Goal: Information Seeking & Learning: Learn about a topic

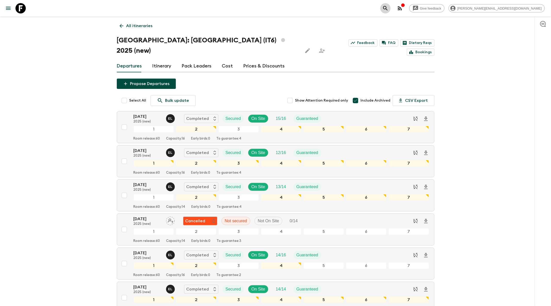
click at [389, 9] on icon "search adventures" at bounding box center [386, 8] width 6 height 6
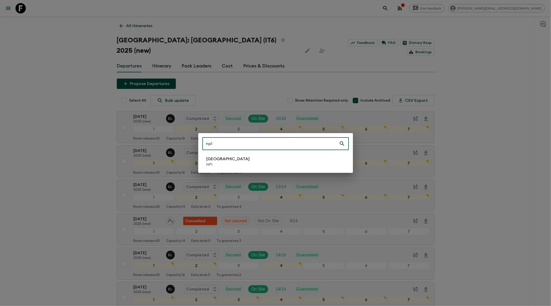
type input "np1"
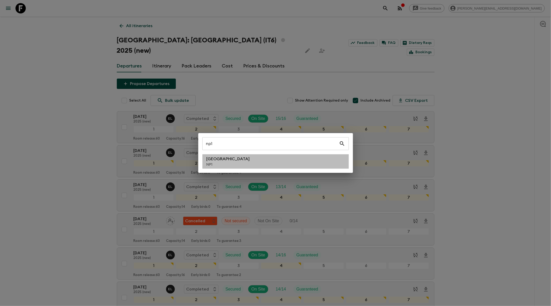
click at [228, 165] on li "Nepal NP1" at bounding box center [276, 161] width 147 height 14
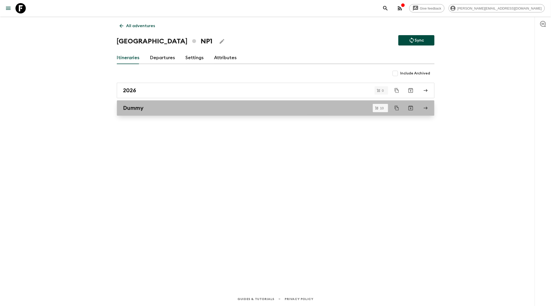
click at [167, 111] on link "Dummy" at bounding box center [276, 107] width 318 height 15
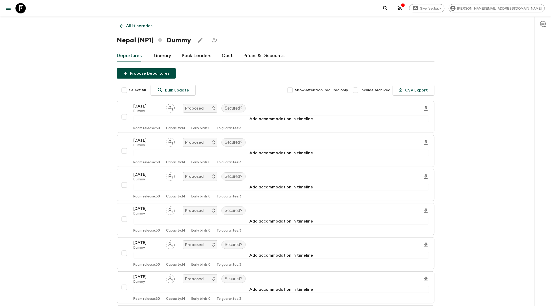
click at [119, 26] on icon at bounding box center [122, 26] width 6 height 6
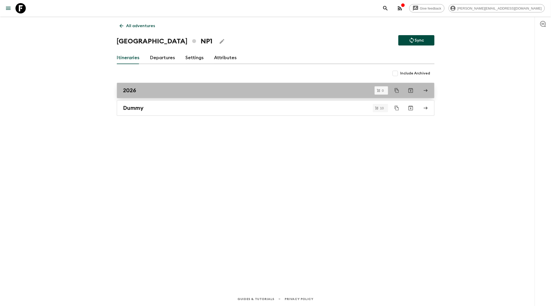
click at [165, 92] on div "2026" at bounding box center [270, 90] width 295 height 7
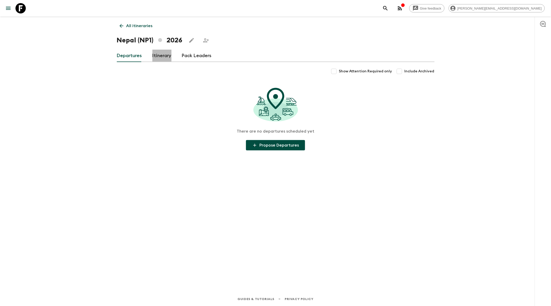
click at [158, 57] on link "Itinerary" at bounding box center [161, 56] width 19 height 12
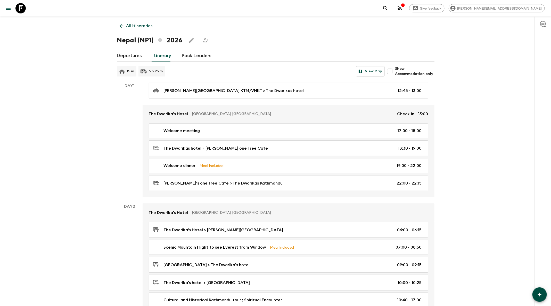
click at [21, 8] on icon at bounding box center [20, 8] width 10 height 10
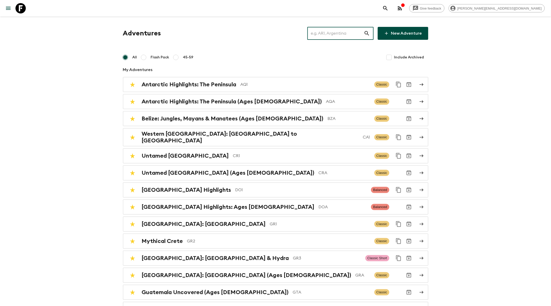
click at [342, 34] on input "text" at bounding box center [336, 33] width 57 height 14
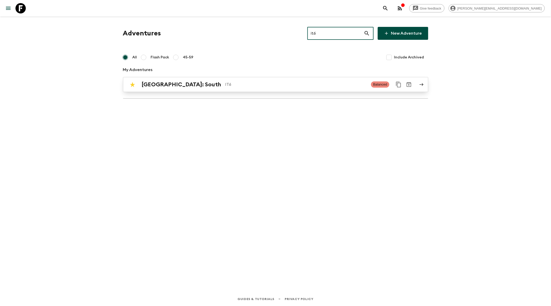
type input "it6"
click at [331, 84] on p "IT6" at bounding box center [297, 84] width 142 height 6
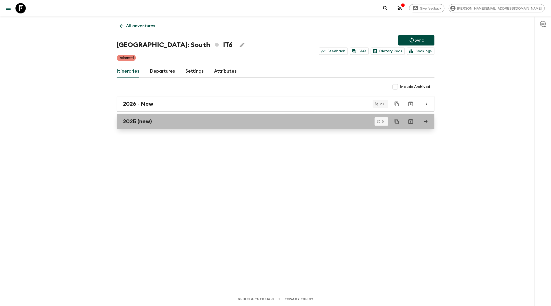
click at [291, 125] on link "2025 (new)" at bounding box center [276, 121] width 318 height 15
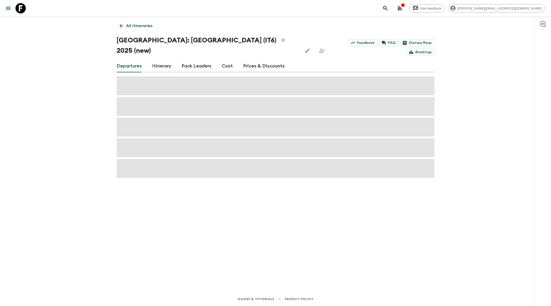
click at [165, 60] on link "Itinerary" at bounding box center [161, 66] width 19 height 12
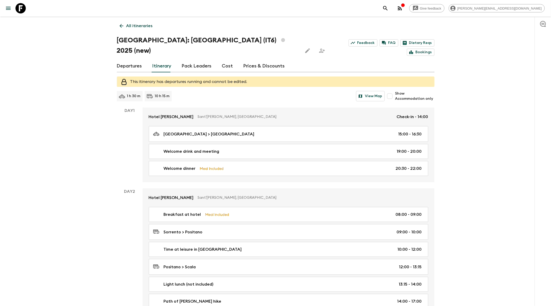
click at [22, 10] on icon at bounding box center [20, 8] width 10 height 10
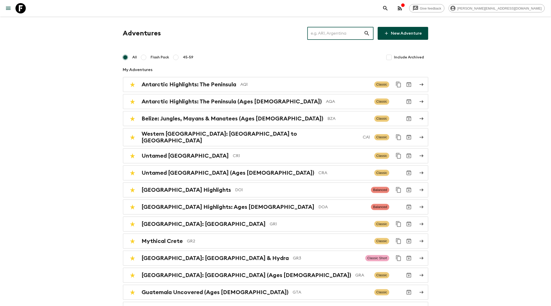
click at [358, 32] on input "text" at bounding box center [336, 33] width 57 height 14
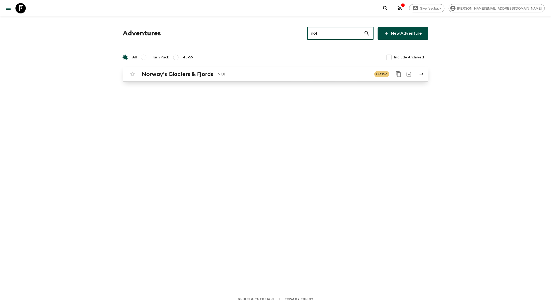
type input "no1"
click at [184, 78] on div "Norway's Glaciers & Fjords NO1 Classic" at bounding box center [265, 74] width 277 height 10
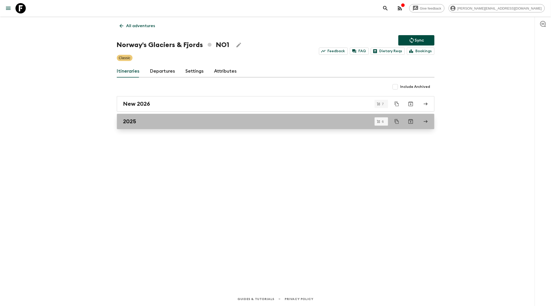
click at [182, 126] on link "2025" at bounding box center [276, 121] width 318 height 15
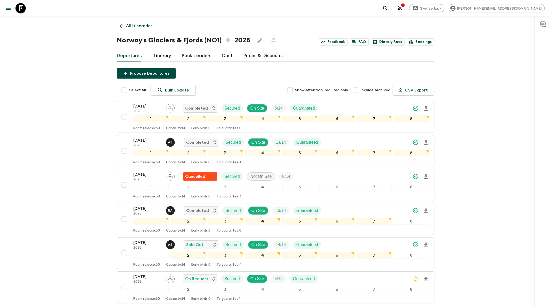
click at [137, 24] on p "All itineraries" at bounding box center [139, 26] width 26 height 6
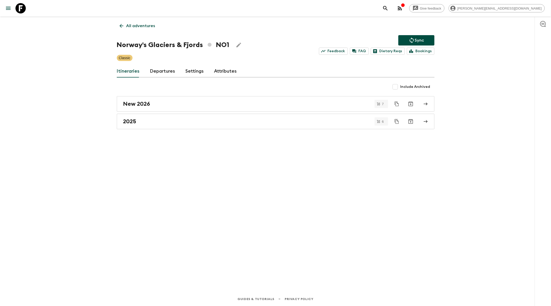
click at [391, 6] on button "search adventures" at bounding box center [386, 8] width 10 height 10
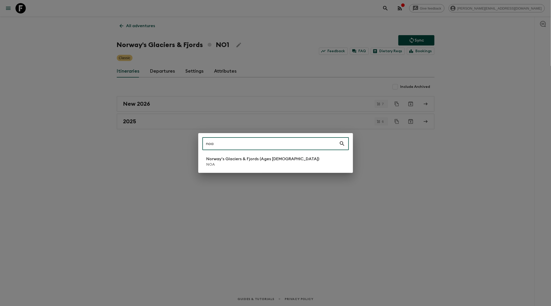
type input "noa"
click at [274, 161] on p "Norway's Glaciers & Fjords (Ages [DEMOGRAPHIC_DATA])" at bounding box center [263, 159] width 113 height 6
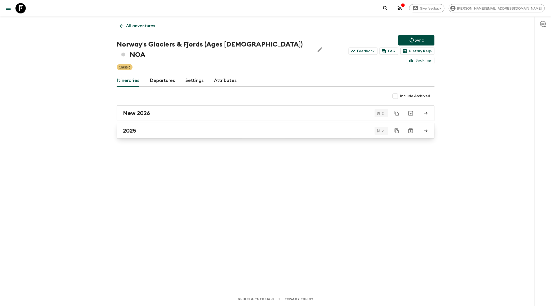
click at [271, 127] on div "2025" at bounding box center [270, 130] width 295 height 7
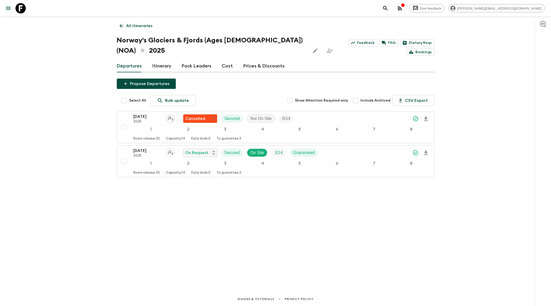
click at [389, 7] on icon "search adventures" at bounding box center [386, 8] width 6 height 6
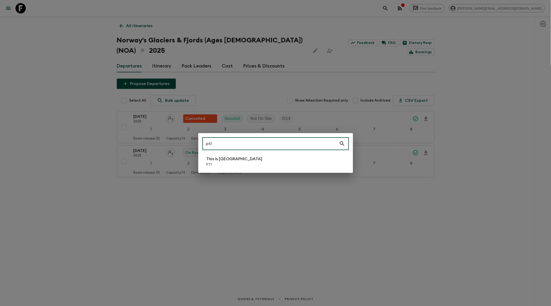
type input "pt1"
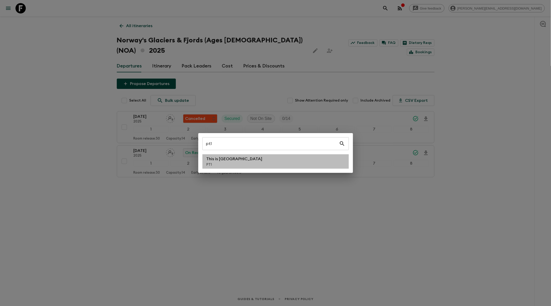
click at [259, 158] on li "This is Portugal PT1" at bounding box center [276, 161] width 147 height 14
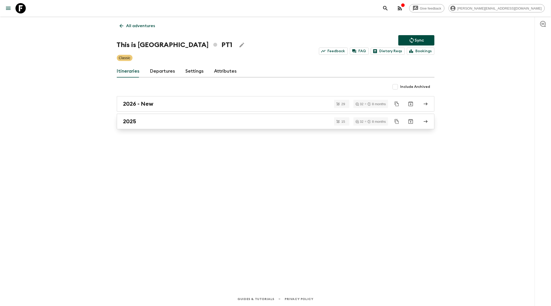
click at [220, 121] on div "2025" at bounding box center [270, 121] width 295 height 7
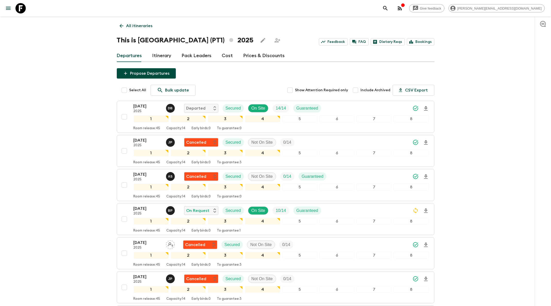
click at [23, 11] on icon at bounding box center [20, 8] width 10 height 10
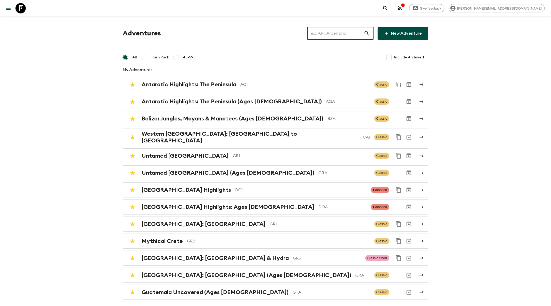
click at [341, 35] on input "text" at bounding box center [336, 33] width 57 height 14
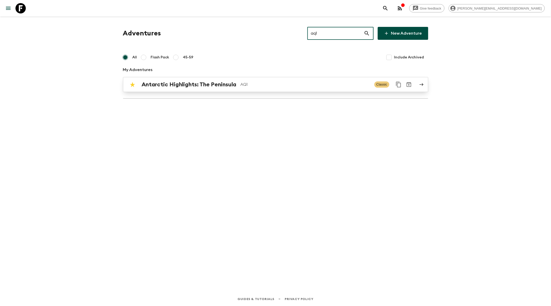
type input "aq1"
click at [328, 83] on p "AQ1" at bounding box center [306, 84] width 130 height 6
